Goal: Information Seeking & Learning: Learn about a topic

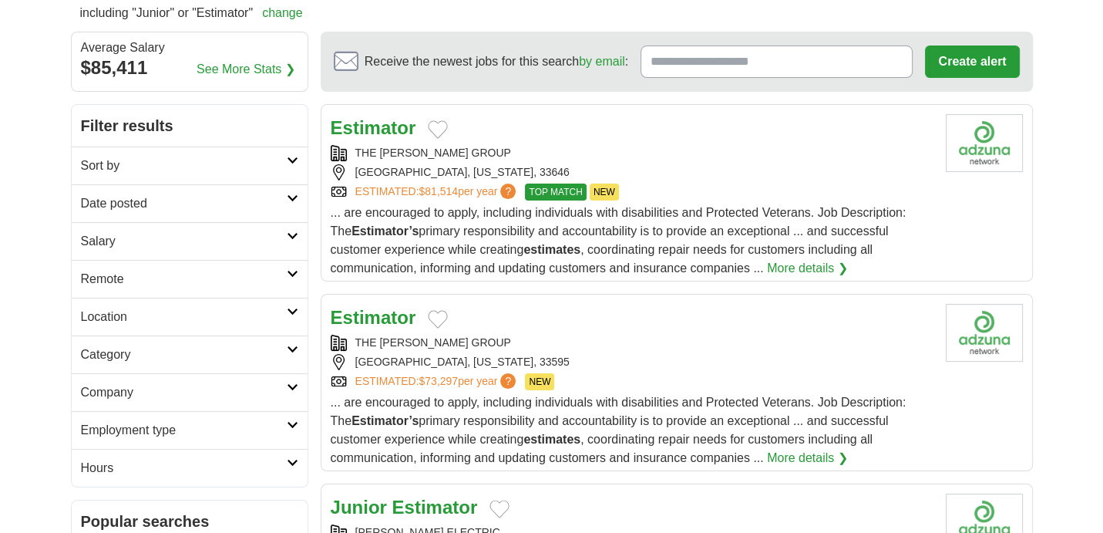
scroll to position [154, 0]
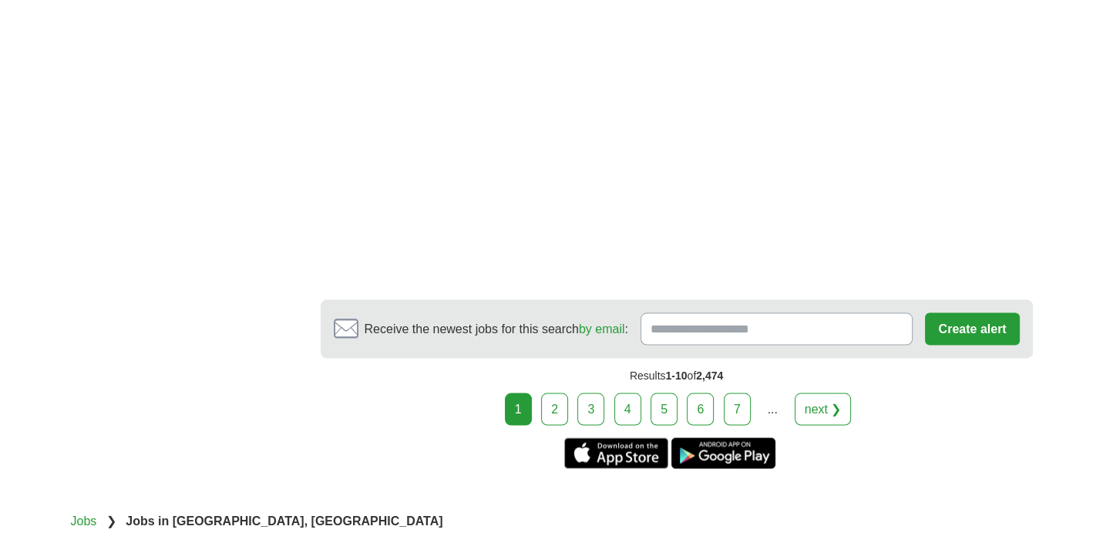
scroll to position [2775, 0]
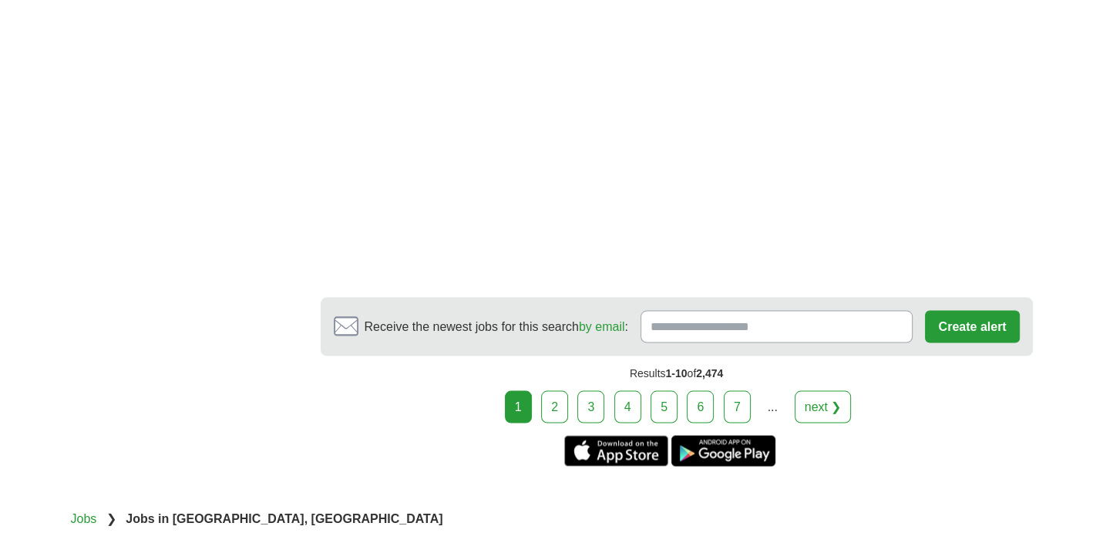
click at [562, 397] on link "2" at bounding box center [554, 407] width 27 height 32
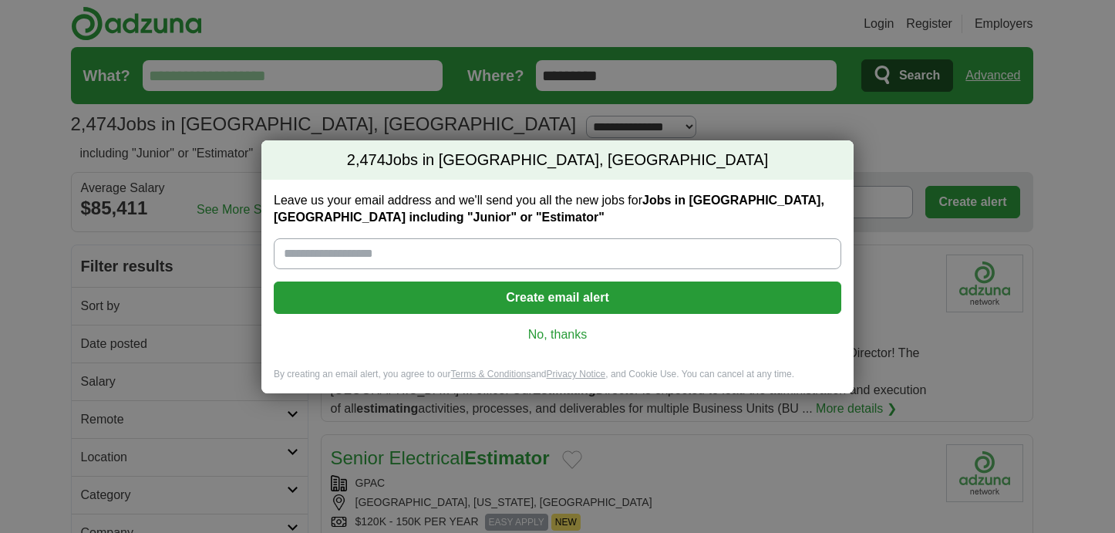
click at [553, 338] on link "No, thanks" at bounding box center [557, 334] width 543 height 17
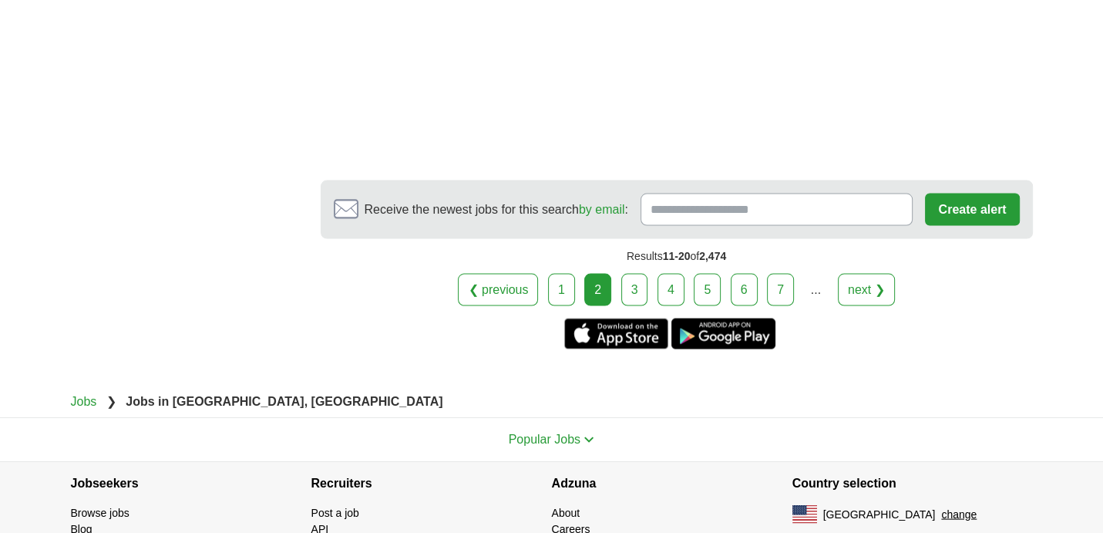
scroll to position [2852, 0]
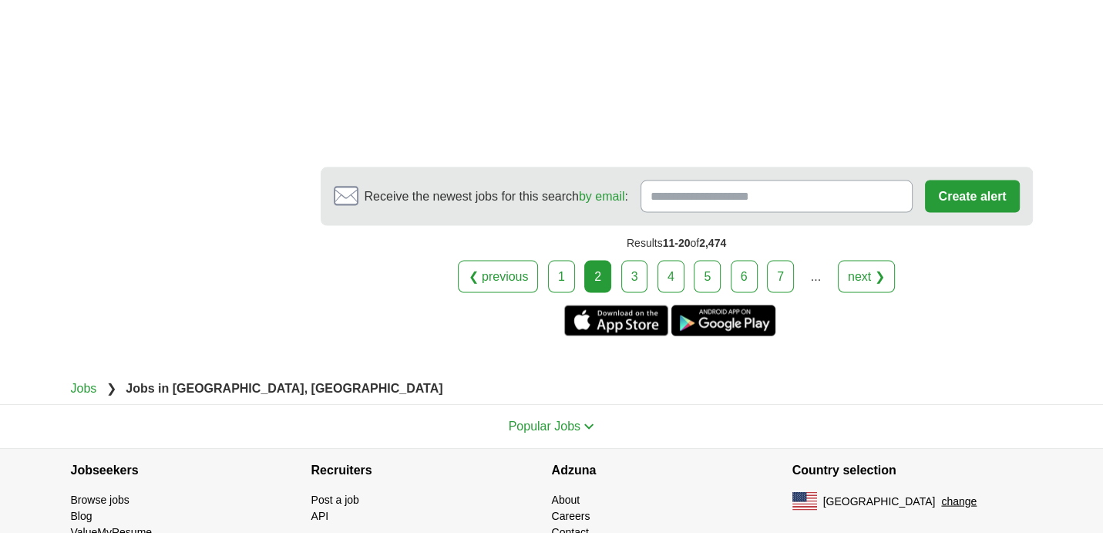
click at [628, 270] on link "3" at bounding box center [634, 277] width 27 height 32
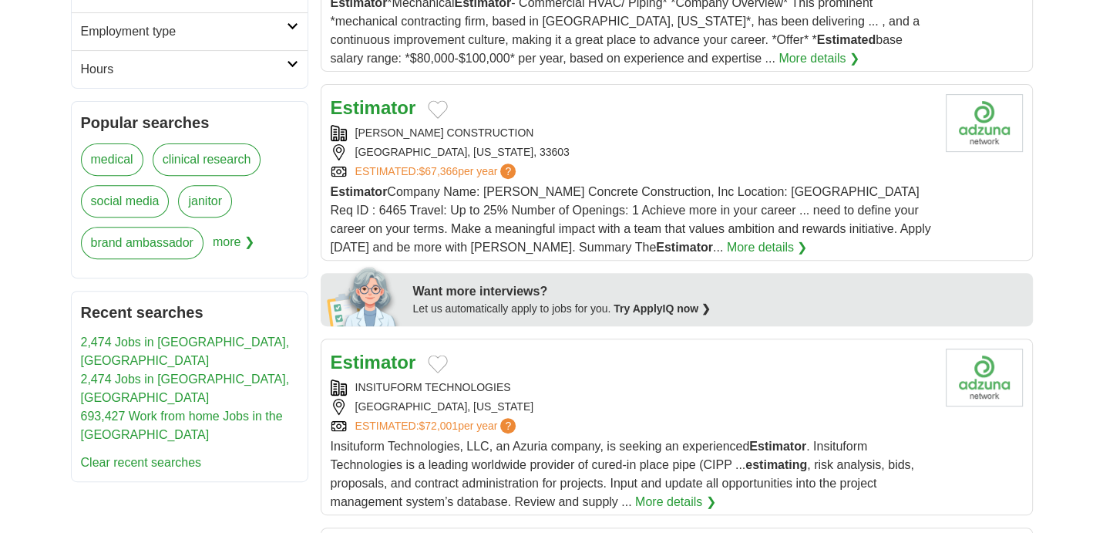
scroll to position [540, 0]
click at [727, 242] on link "More details ❯" at bounding box center [767, 246] width 81 height 18
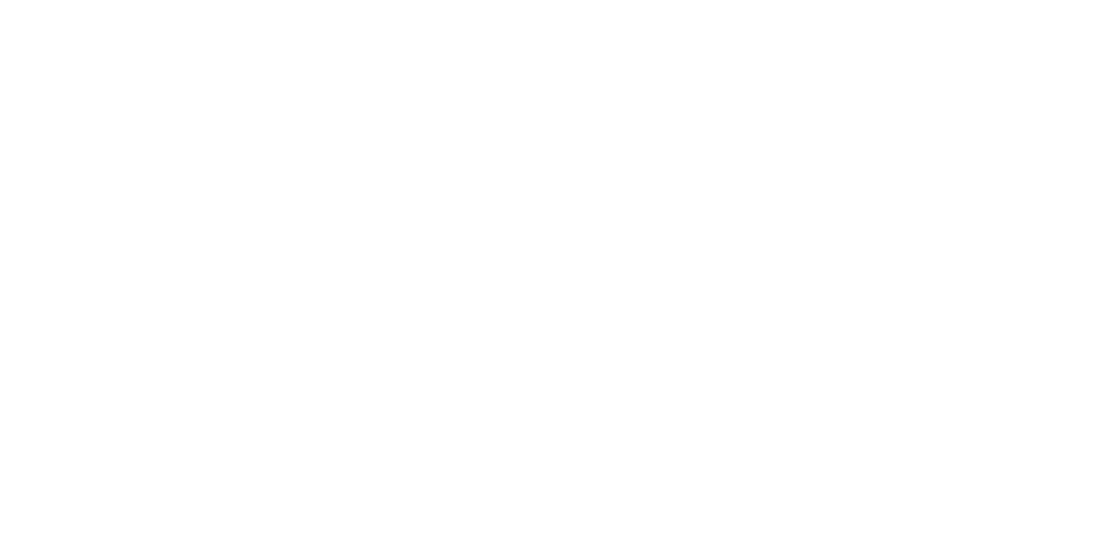
scroll to position [2312, 0]
